Goal: Register for event/course

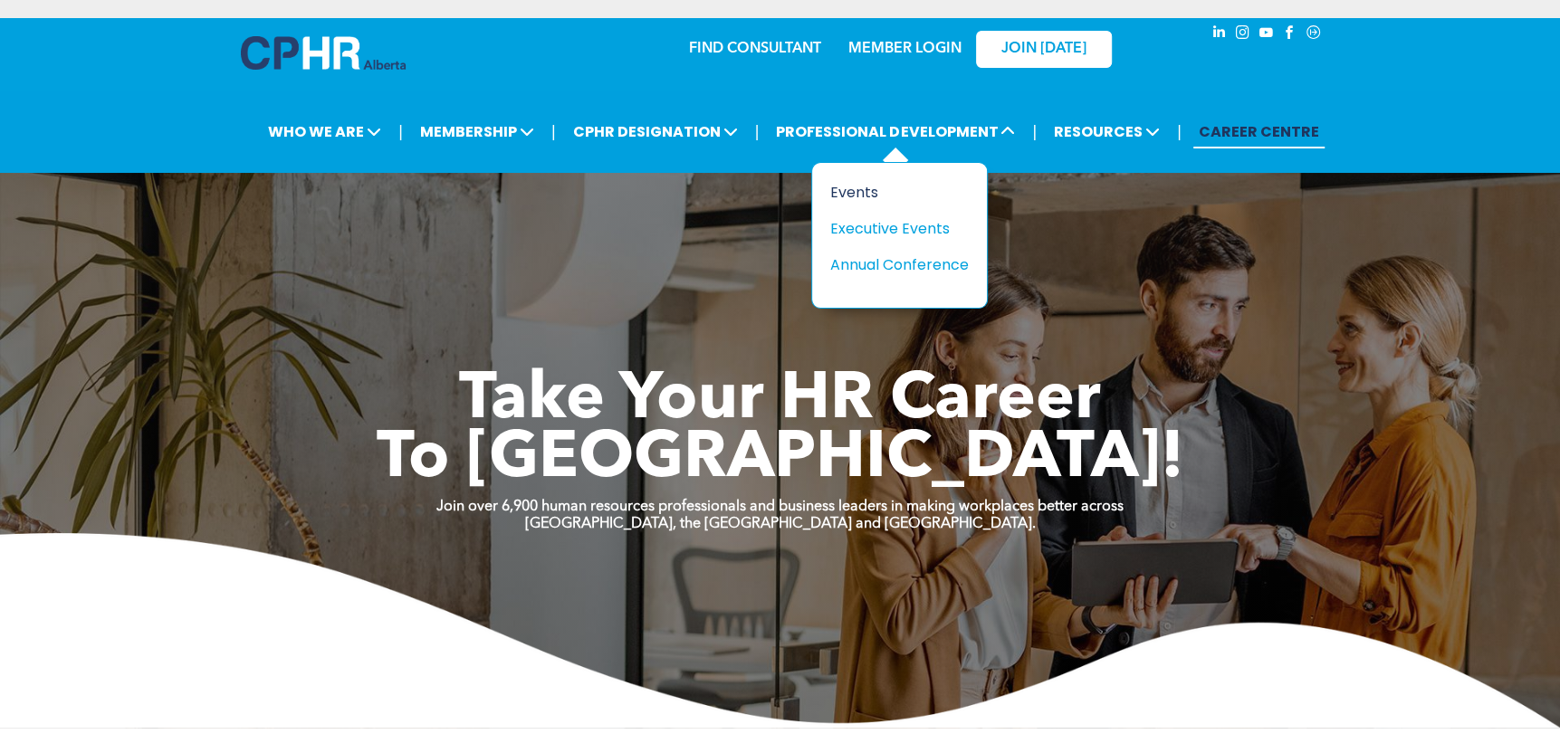
click at [846, 190] on div "Events" at bounding box center [892, 192] width 125 height 23
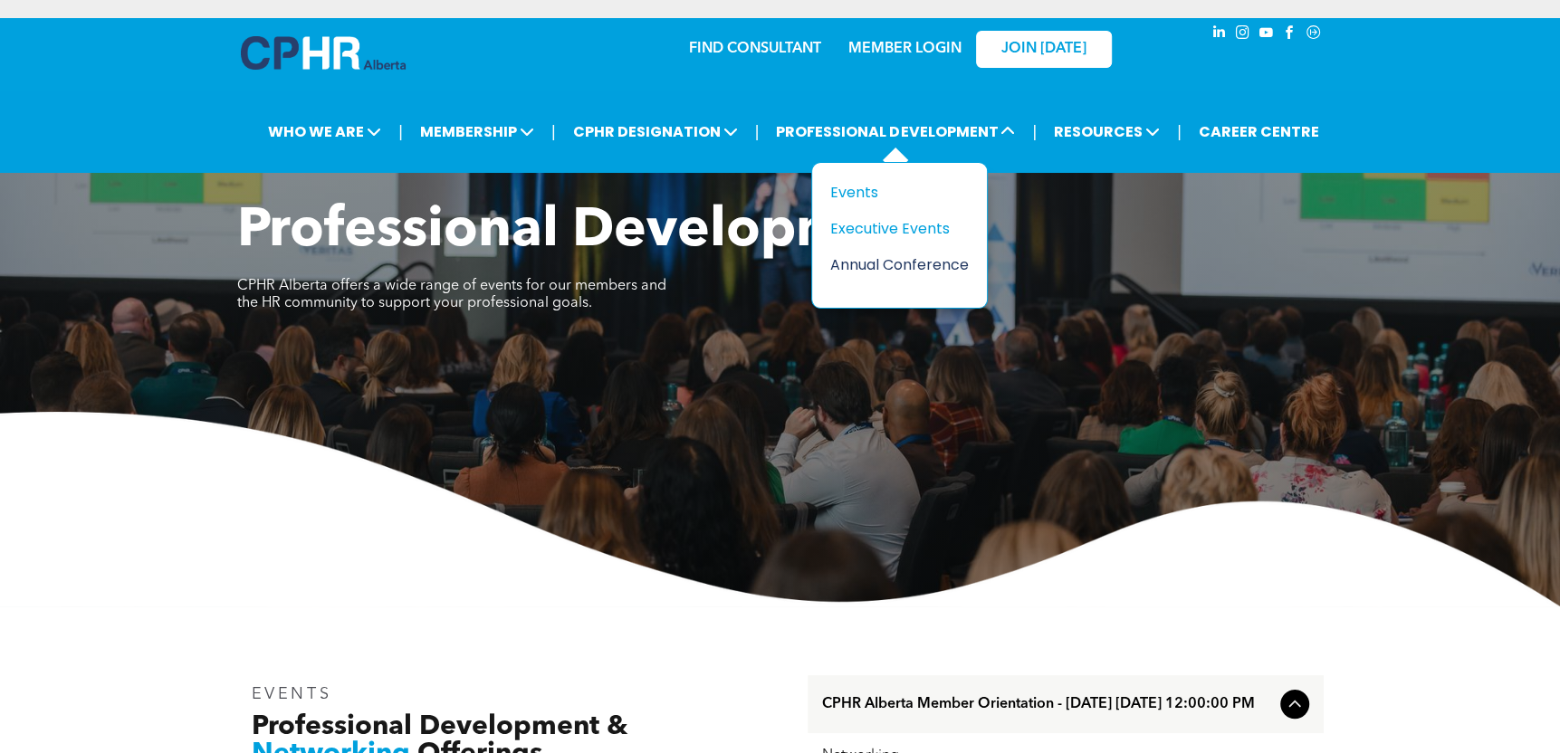
click at [894, 261] on div "Annual Conference" at bounding box center [892, 264] width 125 height 23
